Goal: Information Seeking & Learning: Learn about a topic

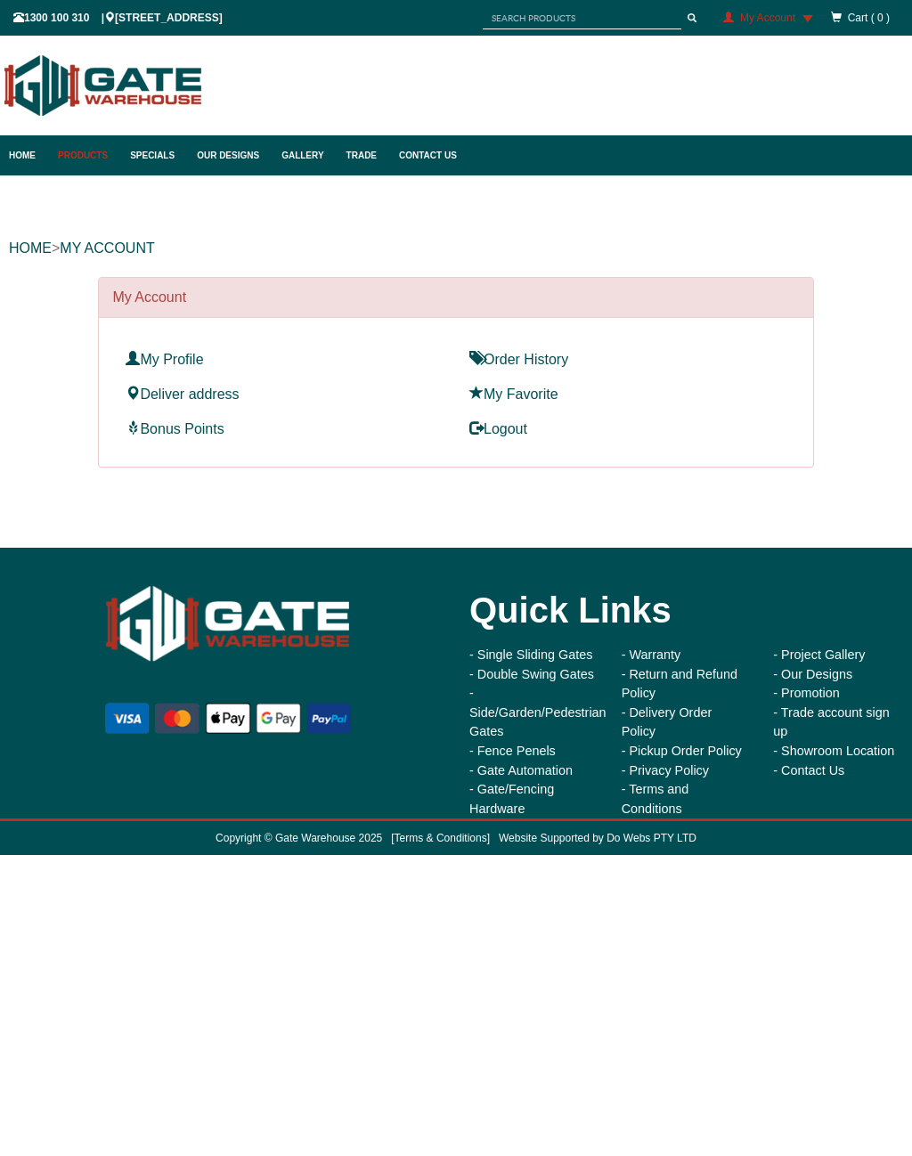
click at [95, 149] on link "Products" at bounding box center [85, 155] width 72 height 40
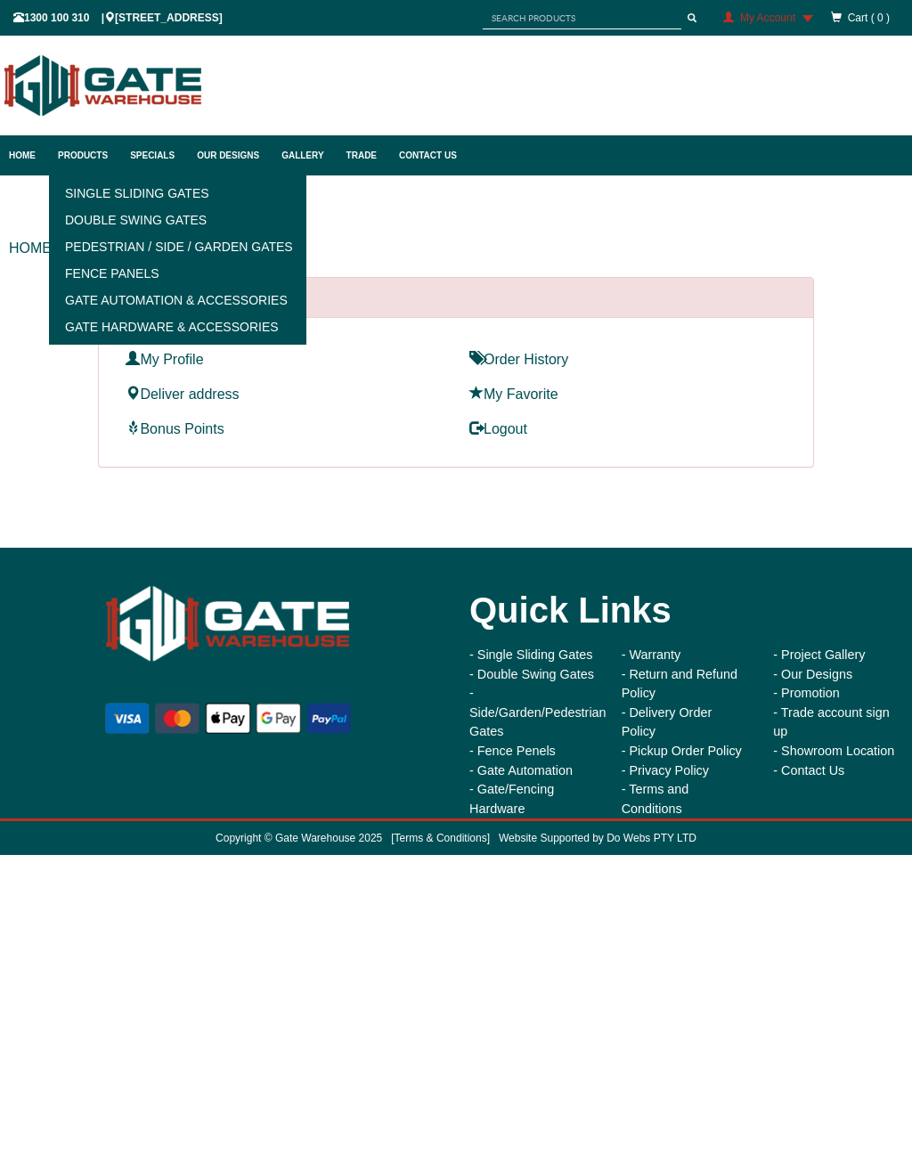
click at [170, 207] on link "Single Sliding Gates" at bounding box center [177, 193] width 247 height 27
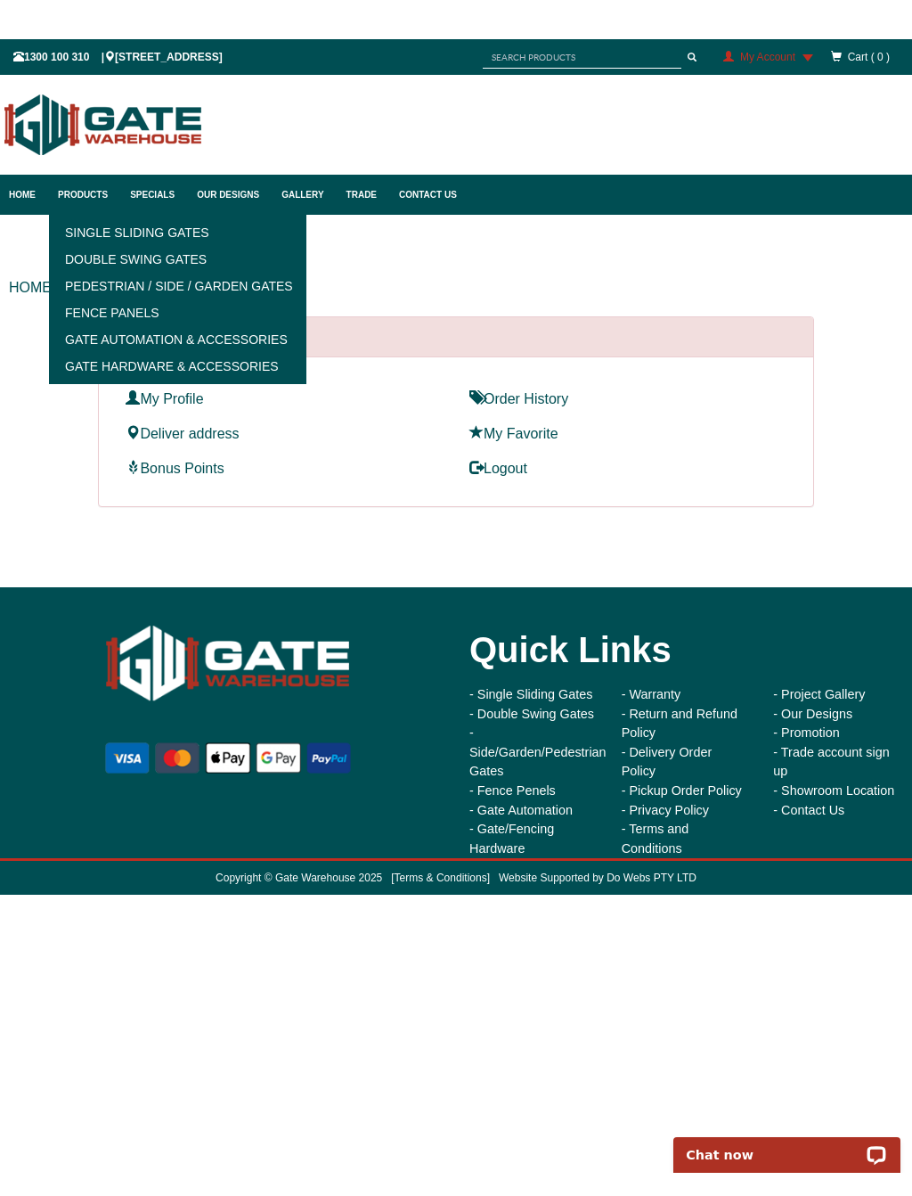
click at [93, 159] on link "Products" at bounding box center [85, 155] width 72 height 40
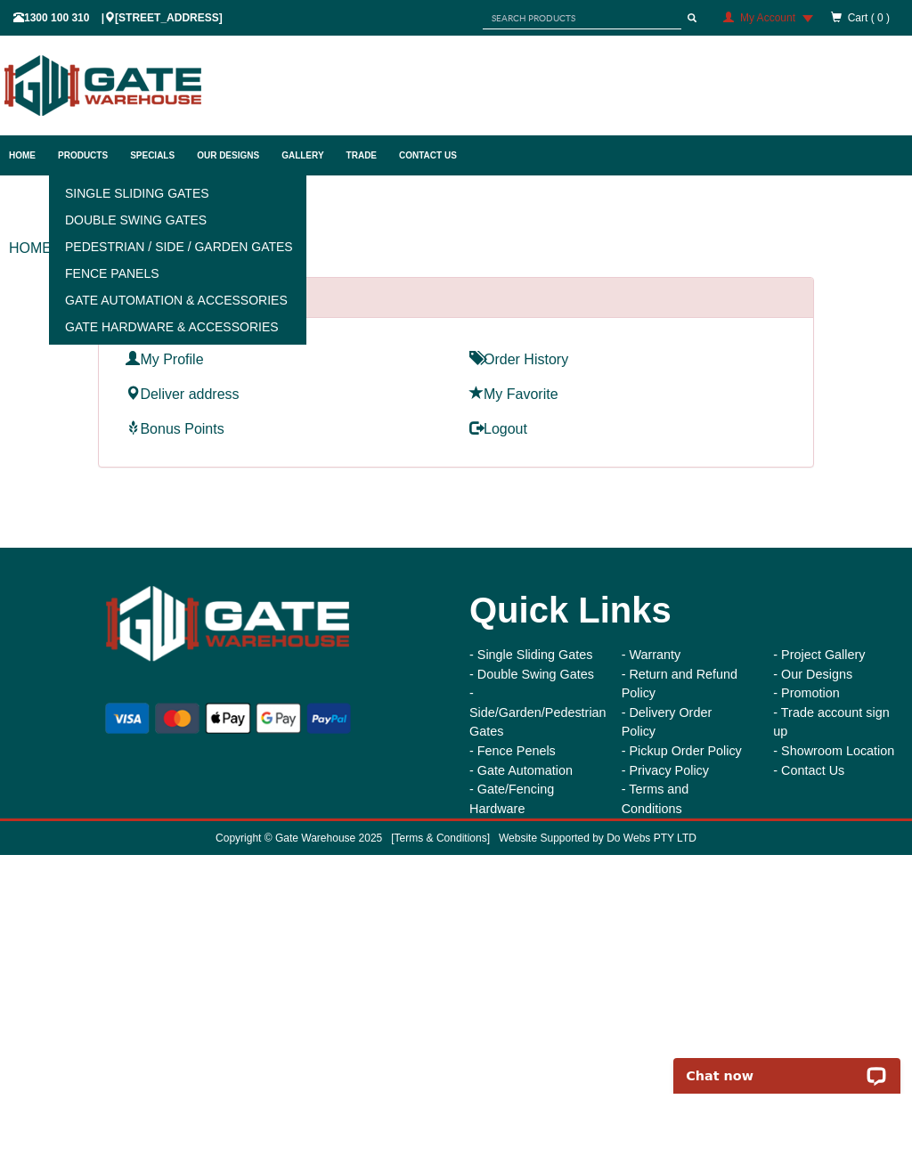
click at [206, 260] on link "Pedestrian / Side / Garden Gates" at bounding box center [177, 246] width 247 height 27
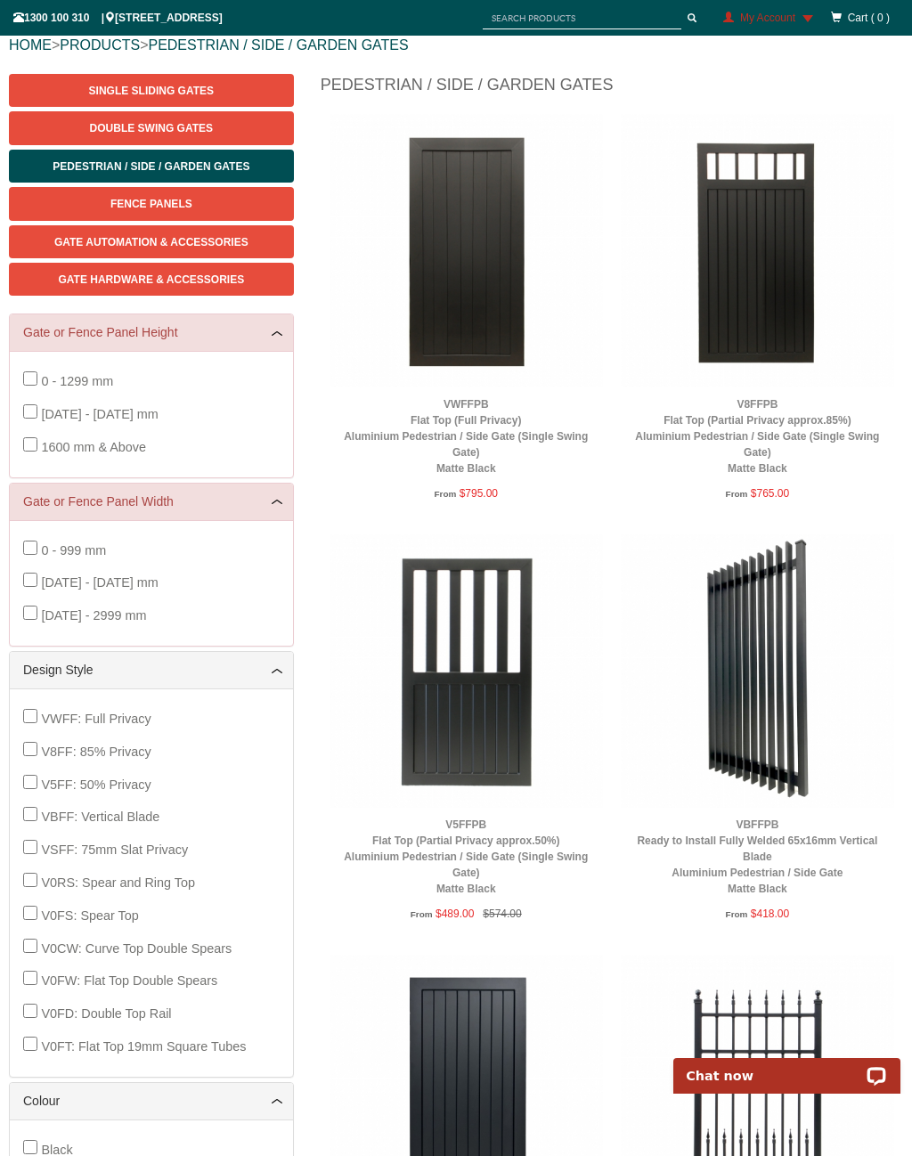
scroll to position [254, 0]
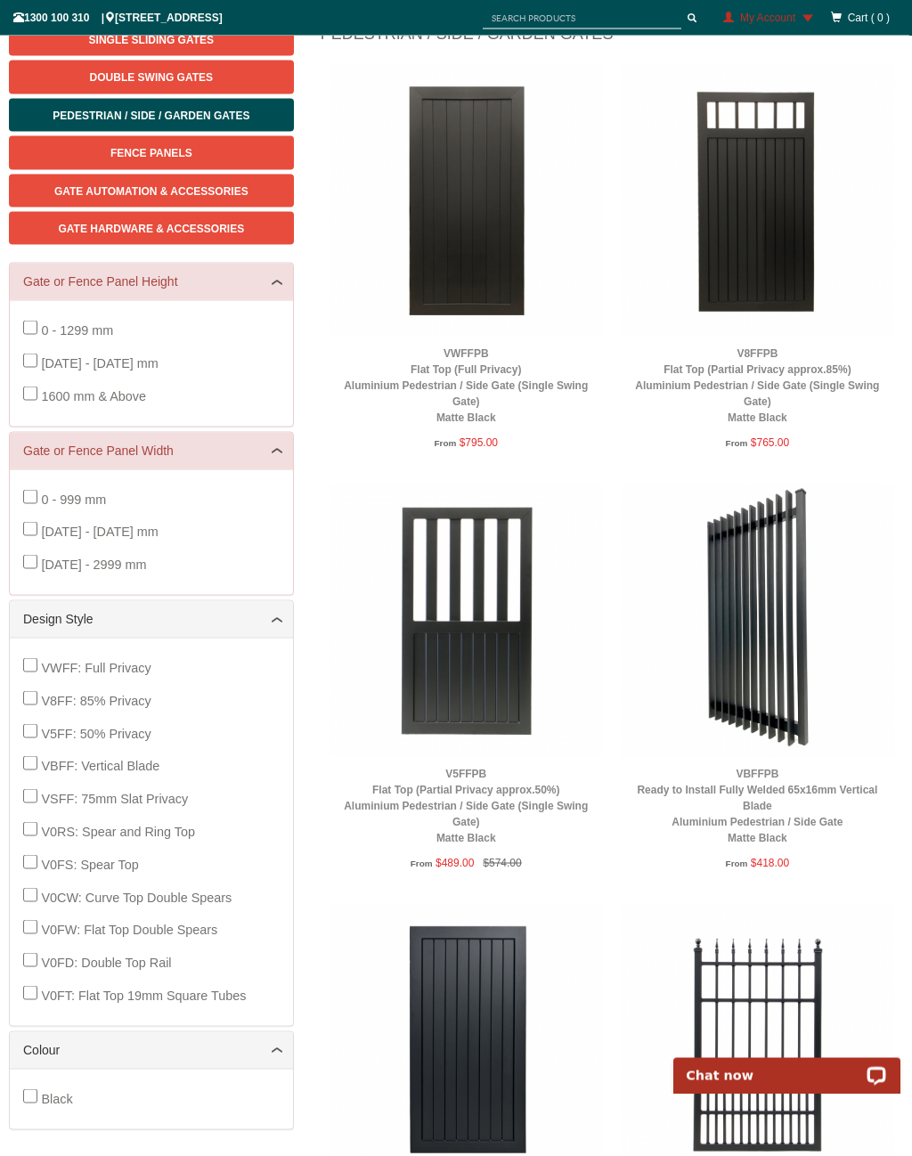
click at [755, 544] on img at bounding box center [758, 621] width 274 height 274
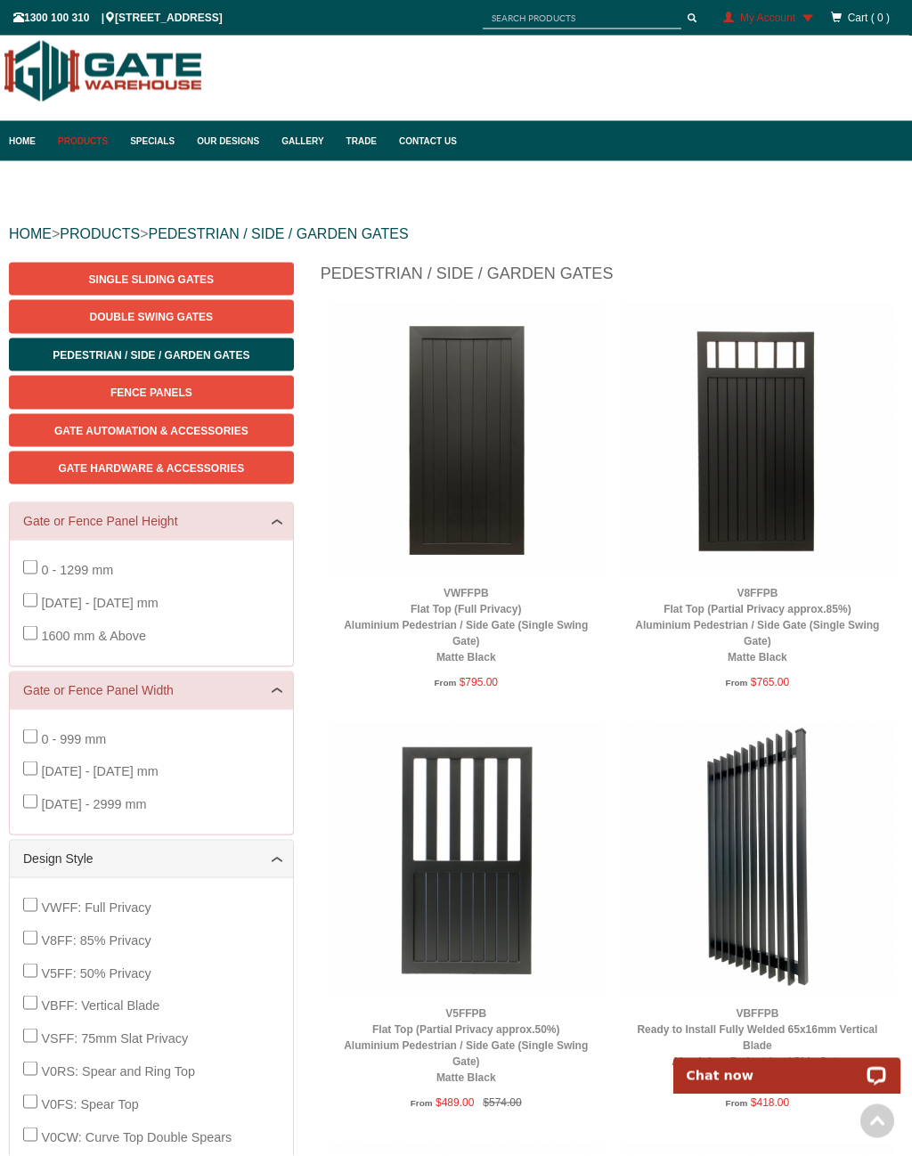
scroll to position [0, 0]
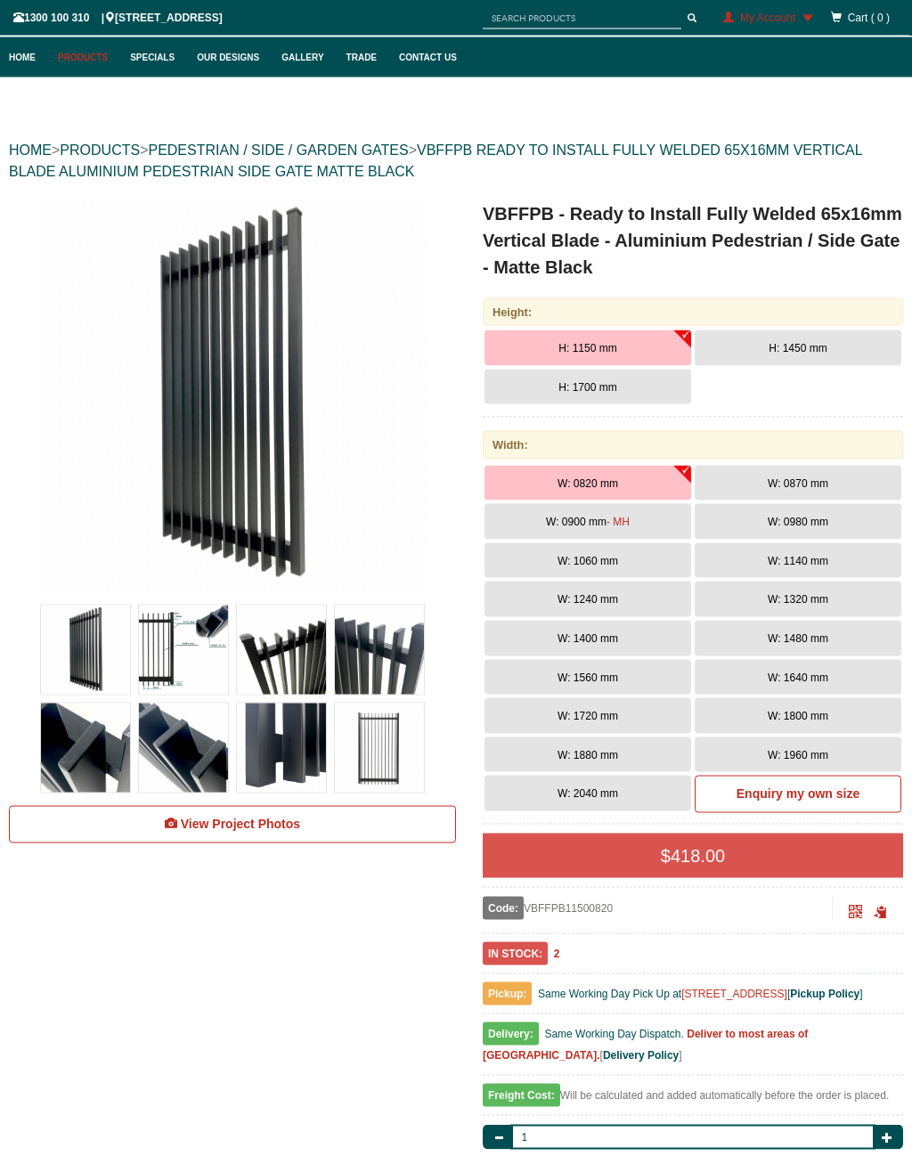
click at [601, 560] on span "W: 1060 mm" at bounding box center [588, 561] width 61 height 12
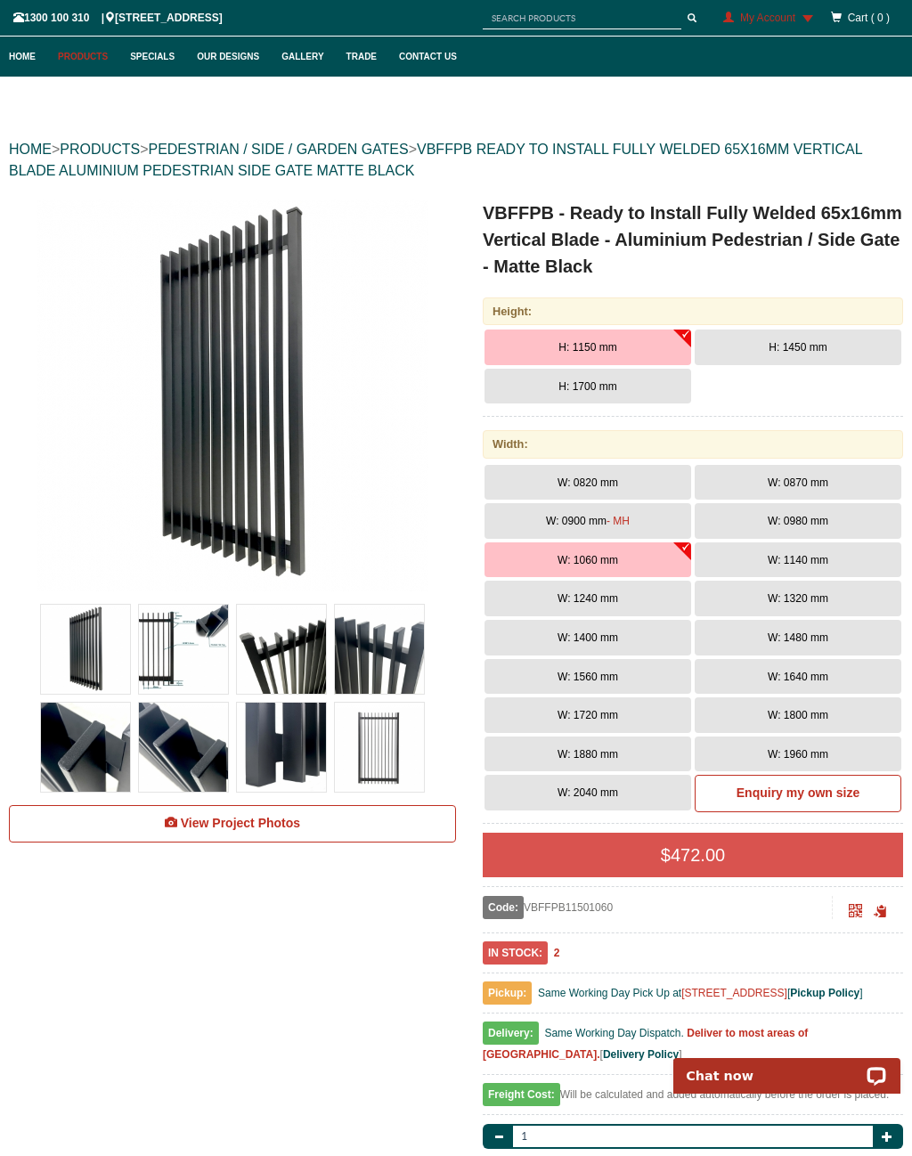
click at [841, 523] on button "W: 0980 mm" at bounding box center [798, 521] width 207 height 36
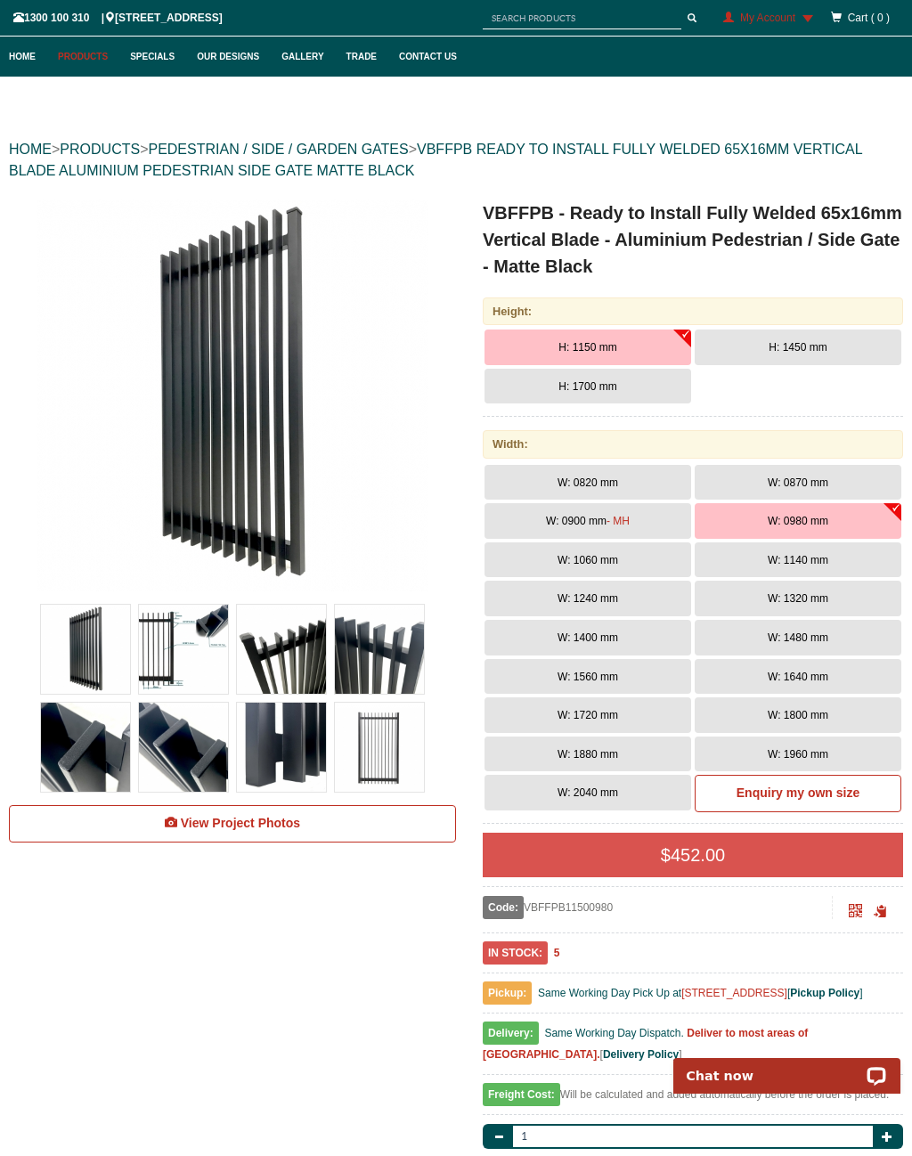
click at [601, 606] on button "W: 1240 mm" at bounding box center [588, 599] width 207 height 36
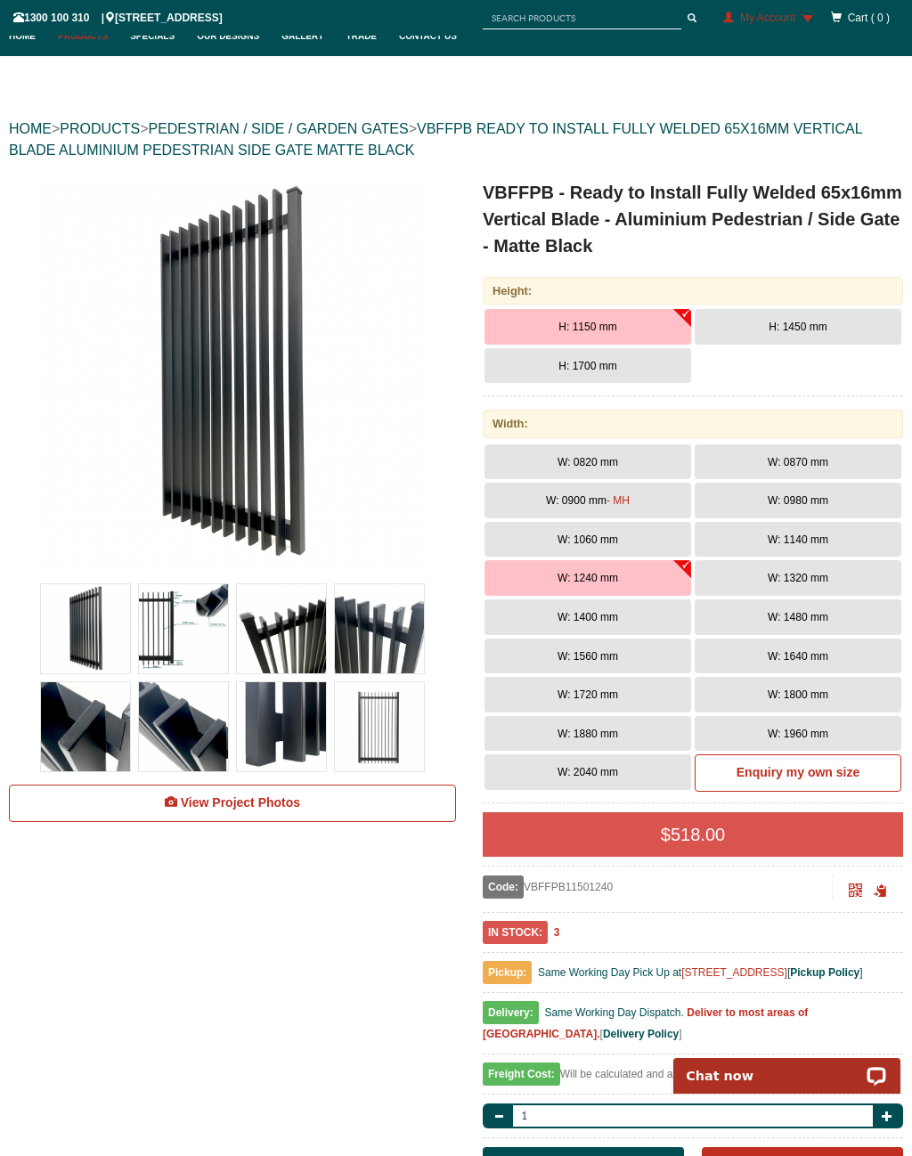
scroll to position [121, 0]
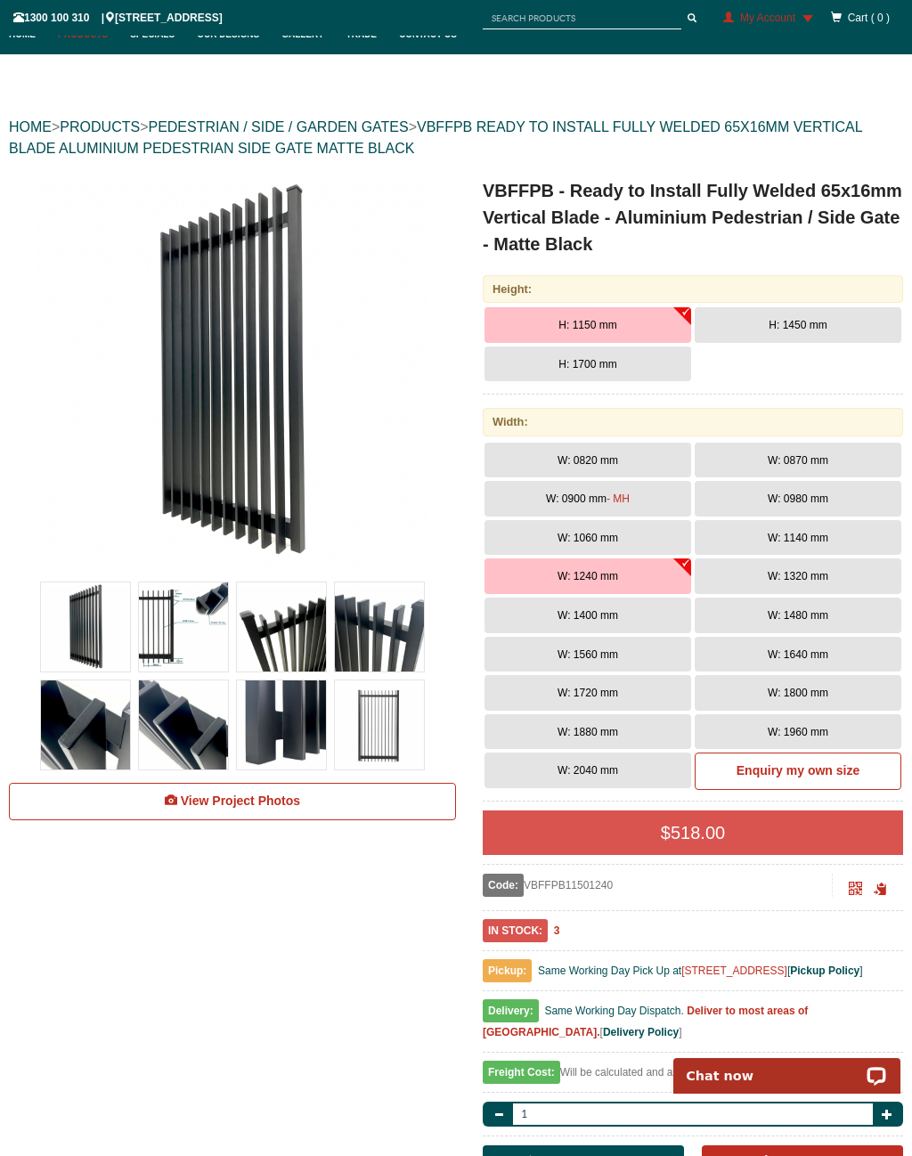
click at [836, 538] on button "W: 1140 mm" at bounding box center [798, 538] width 207 height 36
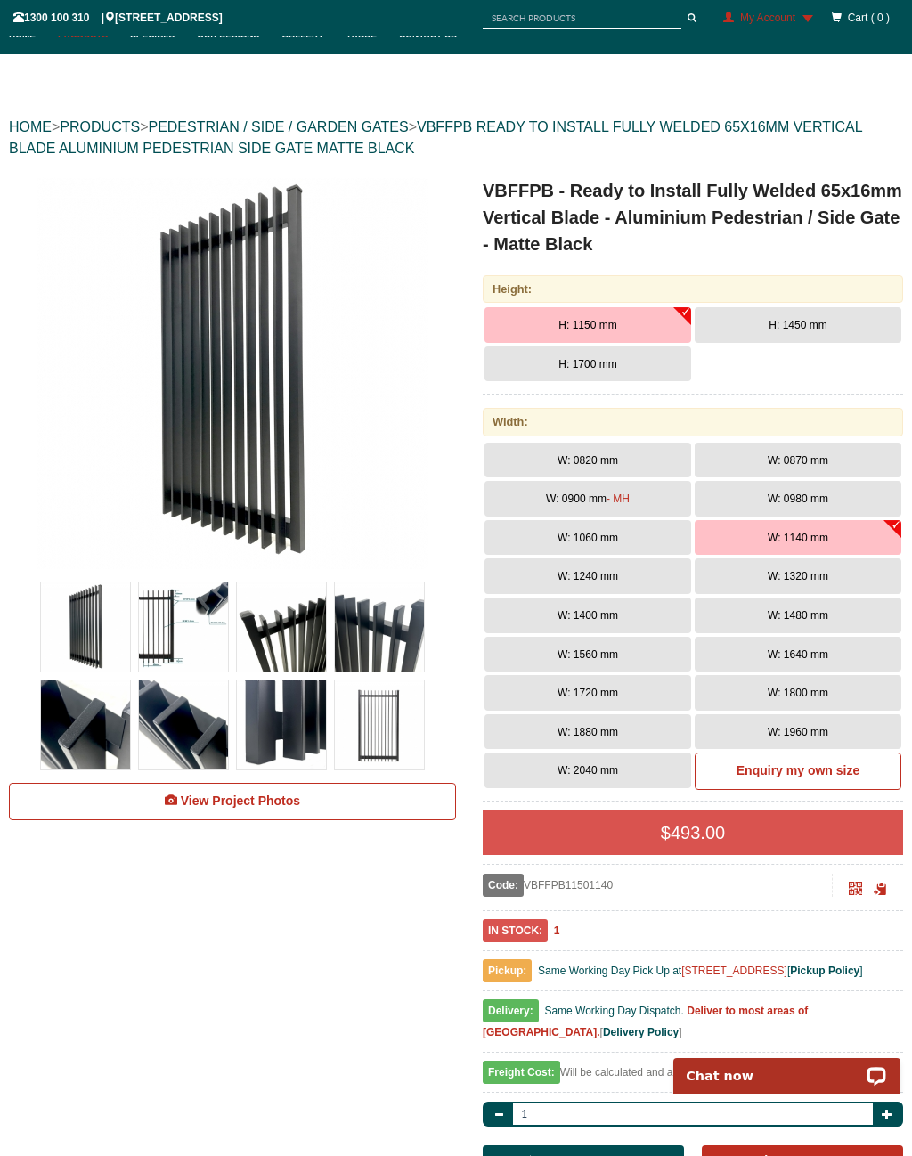
click at [844, 511] on button "W: 0980 mm" at bounding box center [798, 499] width 207 height 36
